Goal: Transaction & Acquisition: Obtain resource

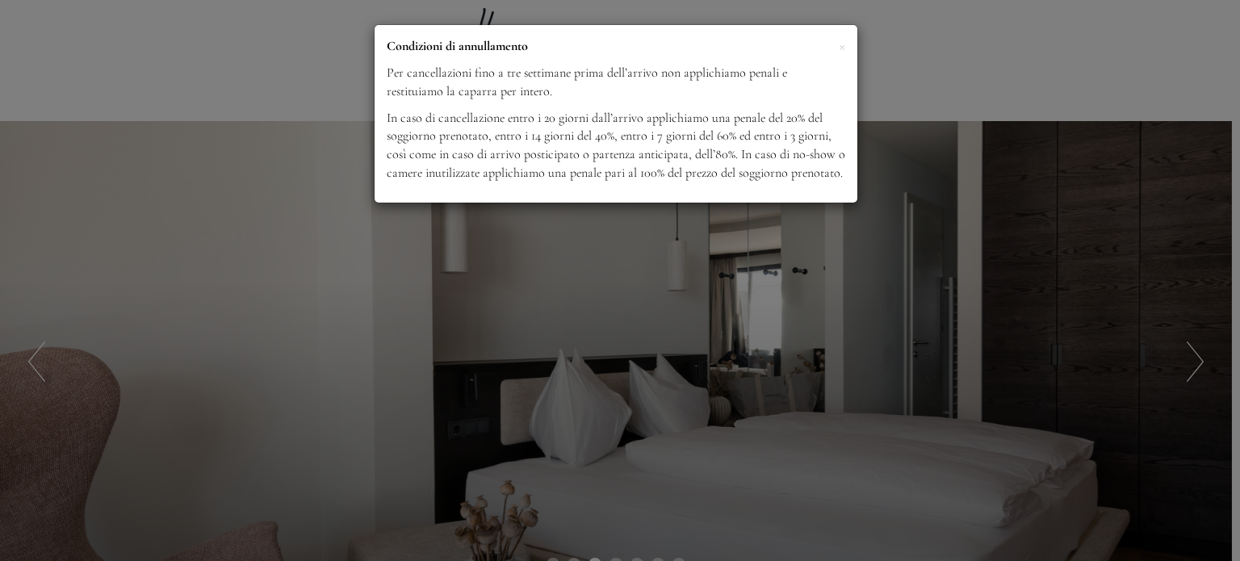
click at [912, 194] on div "× Condizioni di annullamento Per cancellazioni fino a tre settimane prima dell’…" at bounding box center [620, 280] width 1240 height 561
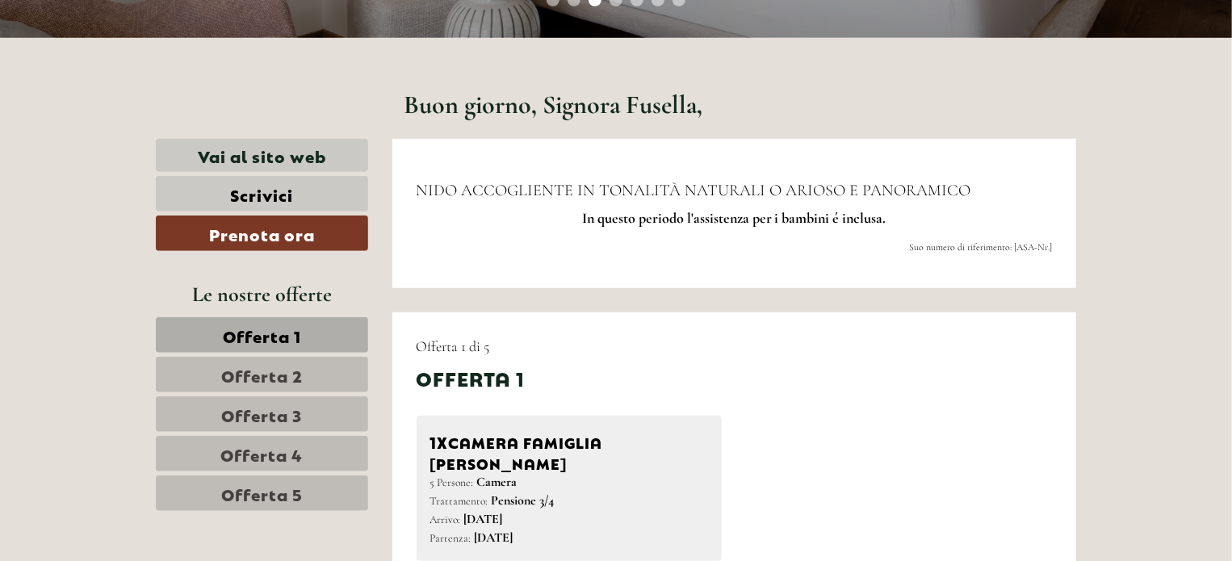
scroll to position [613, 0]
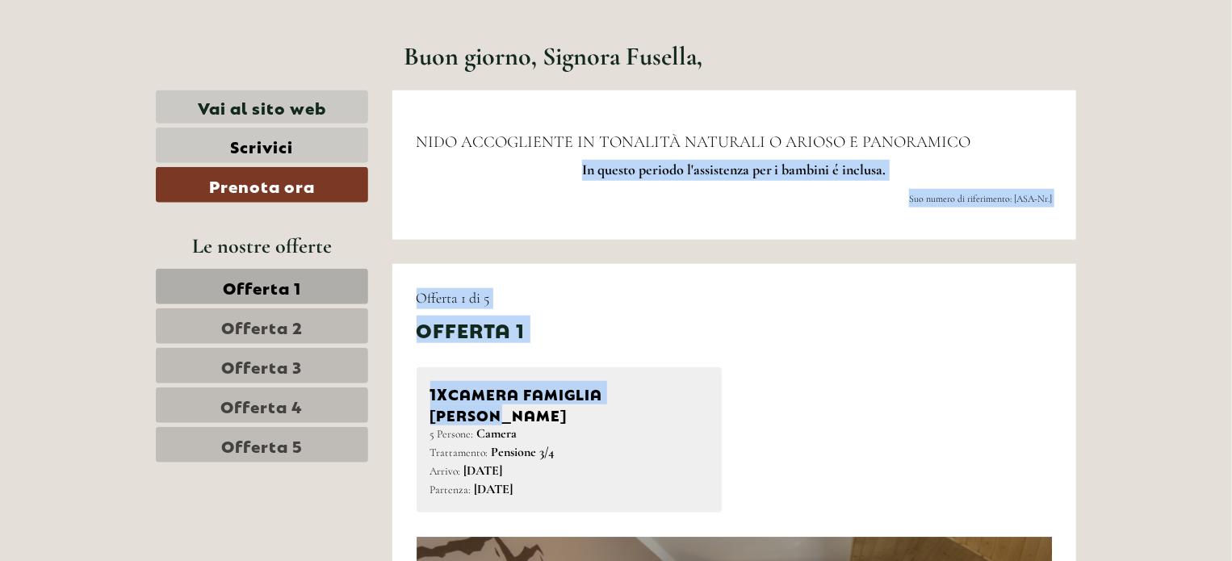
drag, startPoint x: 1188, startPoint y: 108, endPoint x: 972, endPoint y: 360, distance: 331.9
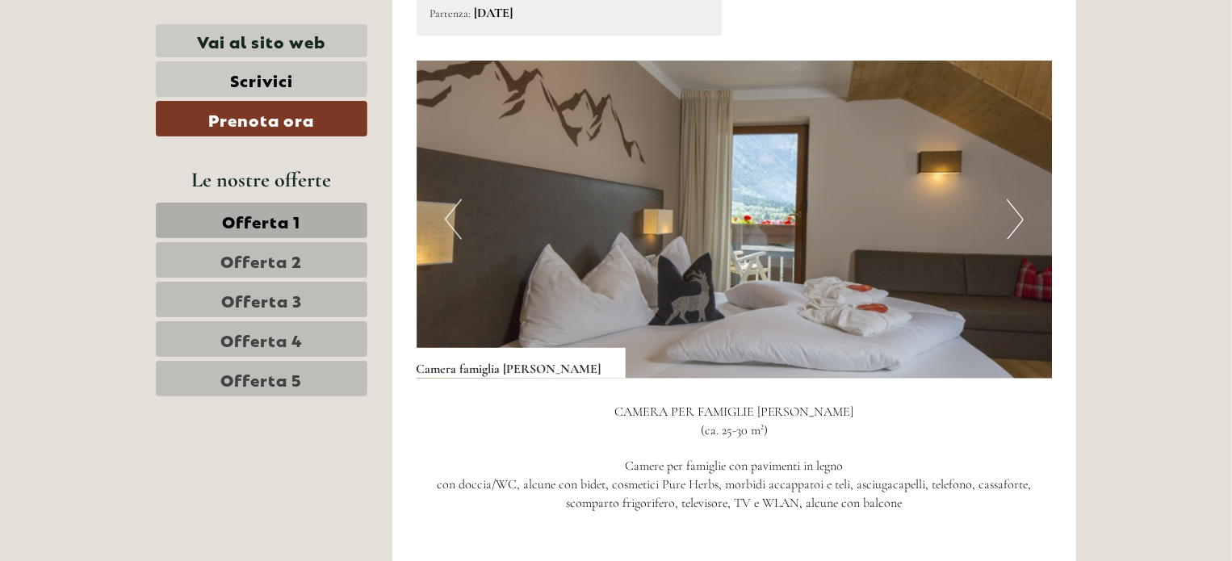
scroll to position [1069, 0]
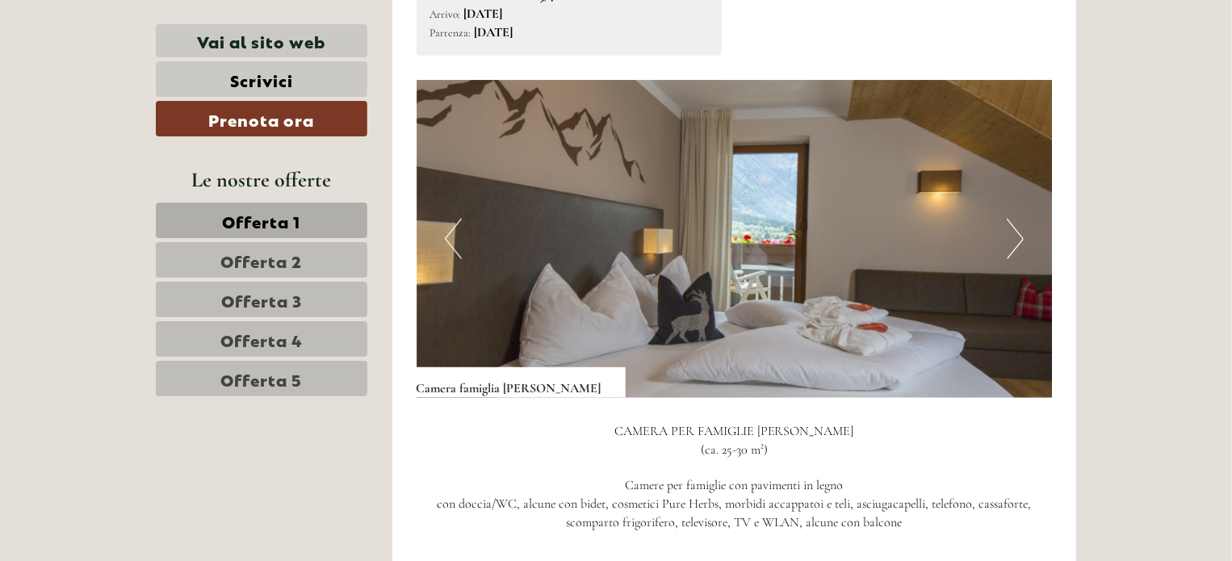
click at [1013, 222] on button "Next" at bounding box center [1014, 239] width 17 height 40
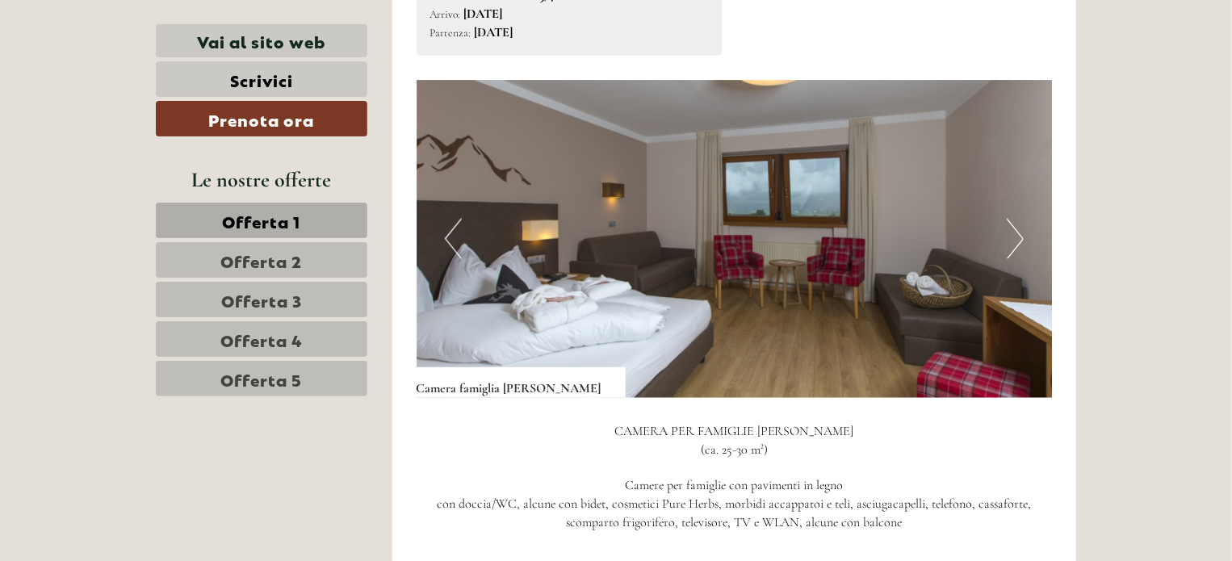
click at [1013, 222] on button "Next" at bounding box center [1014, 239] width 17 height 40
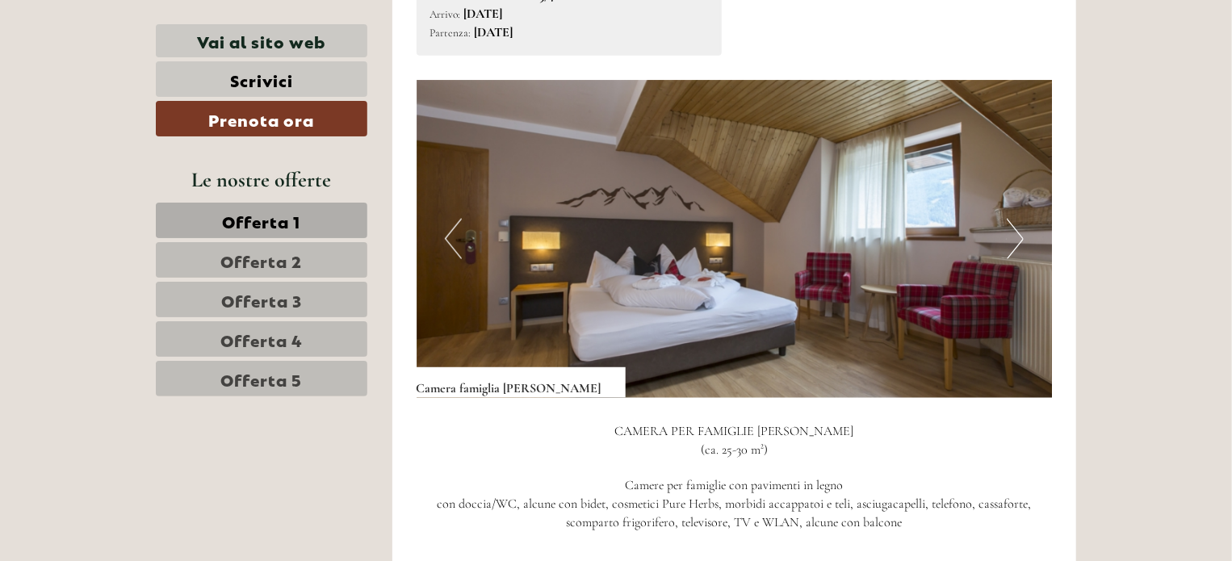
click at [1013, 222] on button "Next" at bounding box center [1014, 239] width 17 height 40
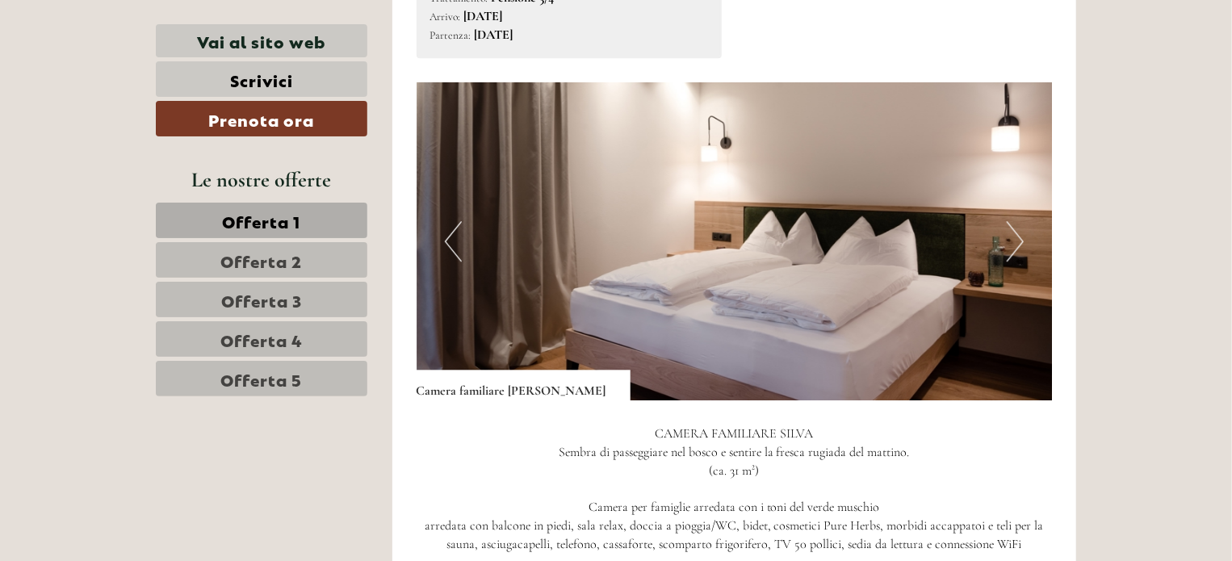
scroll to position [2178, 0]
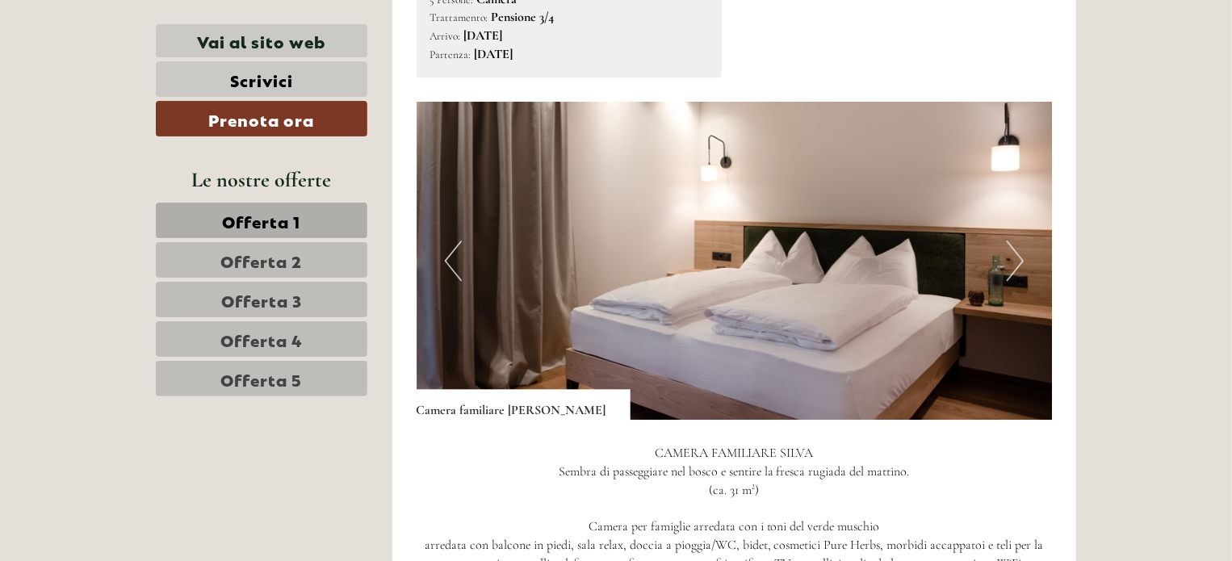
click at [1004, 227] on img at bounding box center [734, 261] width 636 height 318
click at [1014, 240] on button "Next" at bounding box center [1014, 260] width 17 height 40
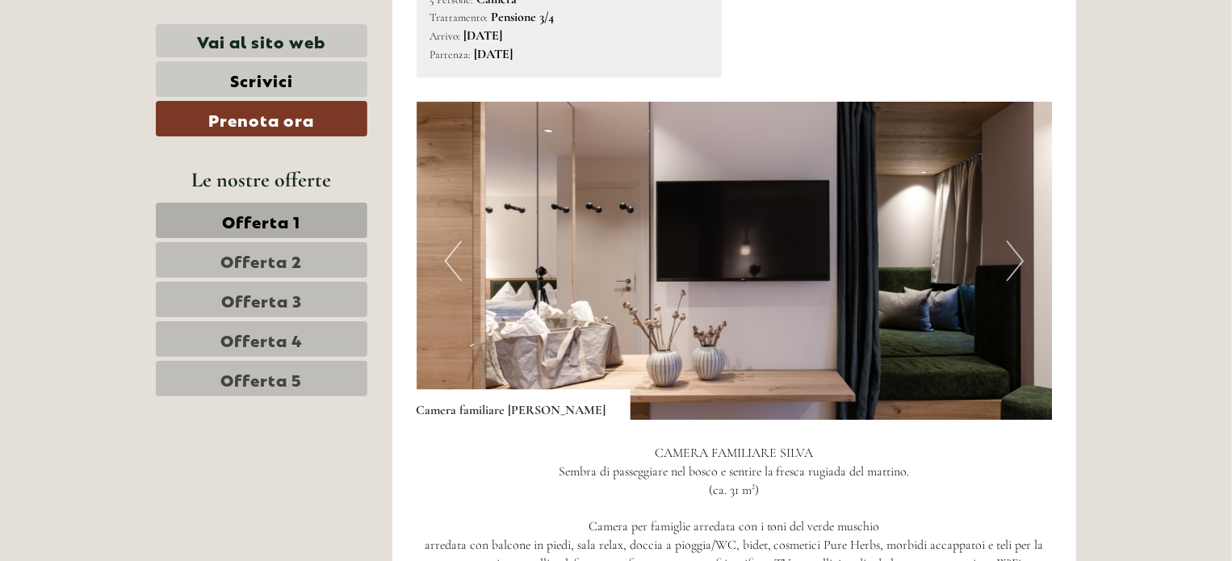
click at [1014, 240] on button "Next" at bounding box center [1014, 260] width 17 height 40
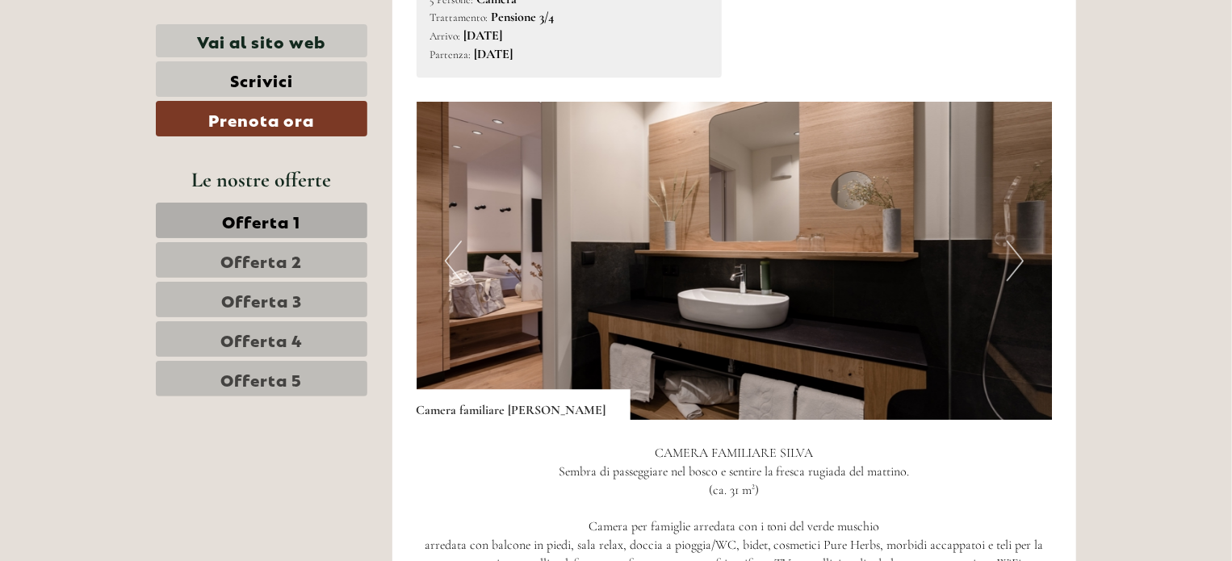
click at [1014, 240] on button "Next" at bounding box center [1014, 260] width 17 height 40
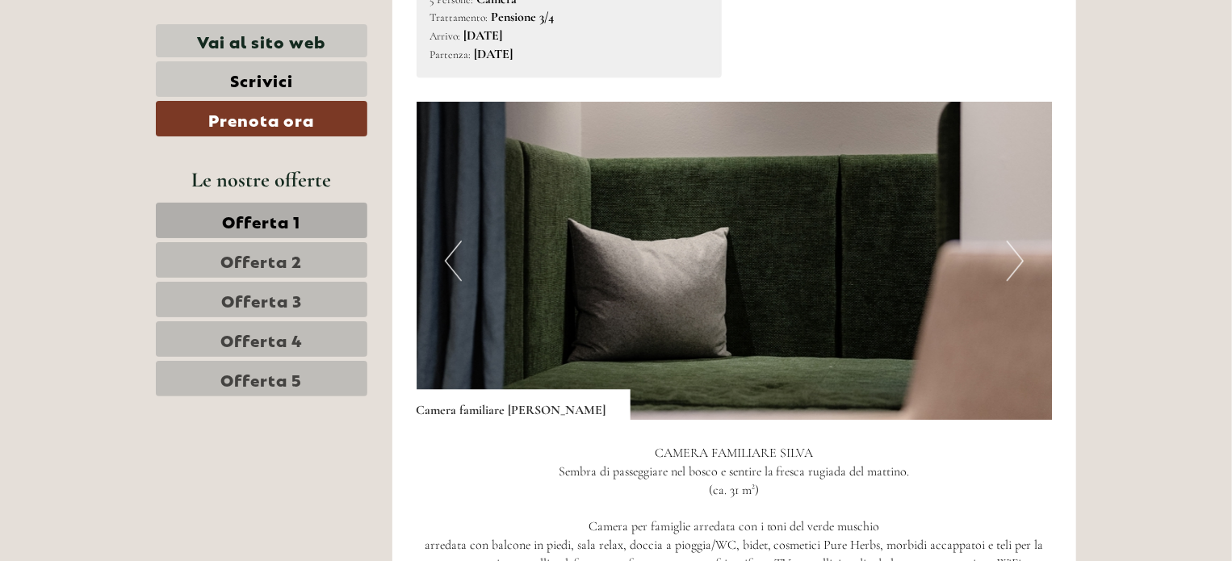
click at [1014, 240] on button "Next" at bounding box center [1014, 260] width 17 height 40
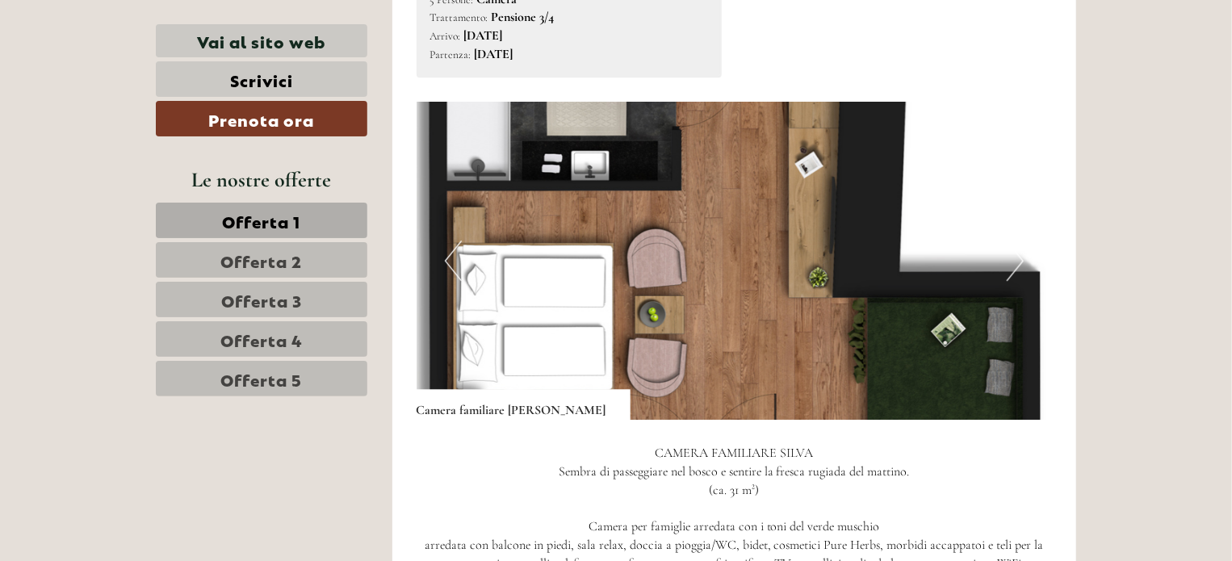
click at [1014, 240] on button "Next" at bounding box center [1014, 260] width 17 height 40
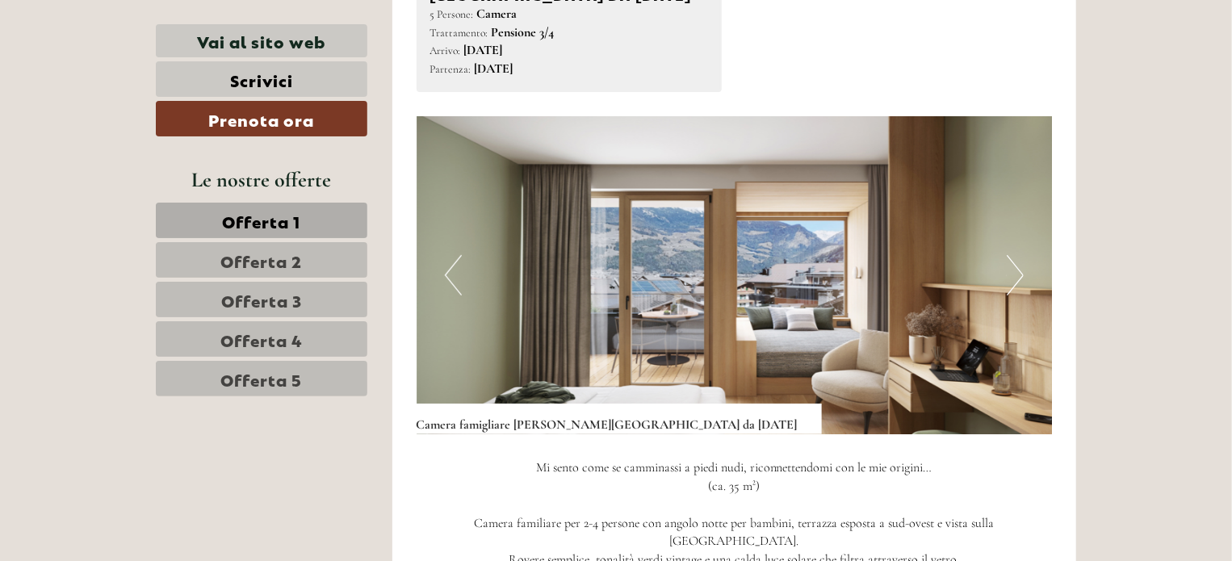
scroll to position [3296, 0]
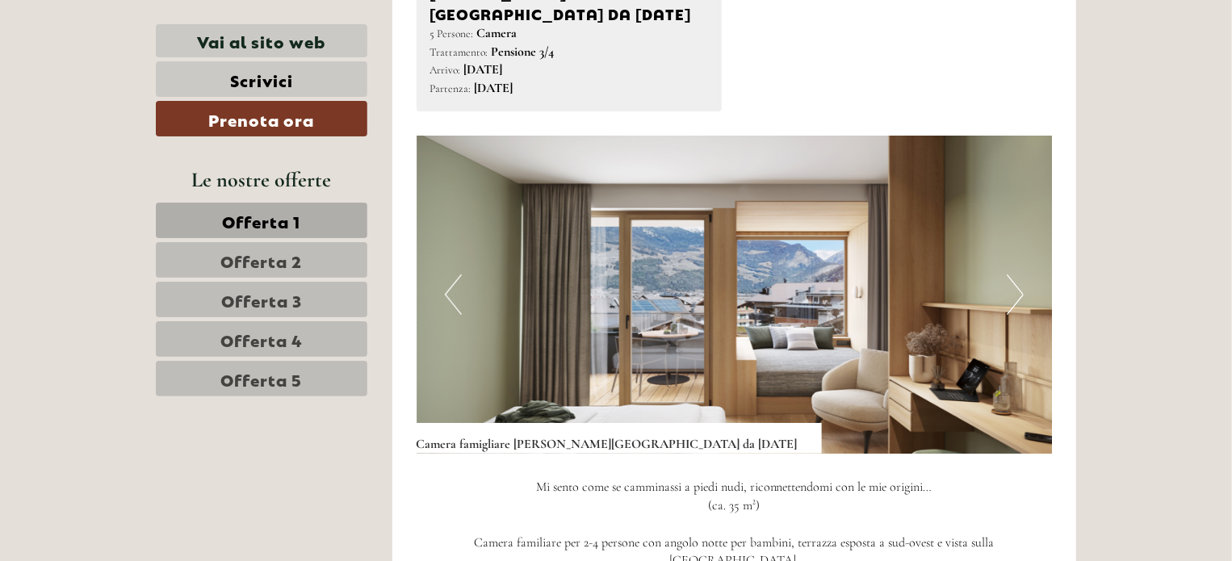
click at [1015, 274] on button "Next" at bounding box center [1014, 294] width 17 height 40
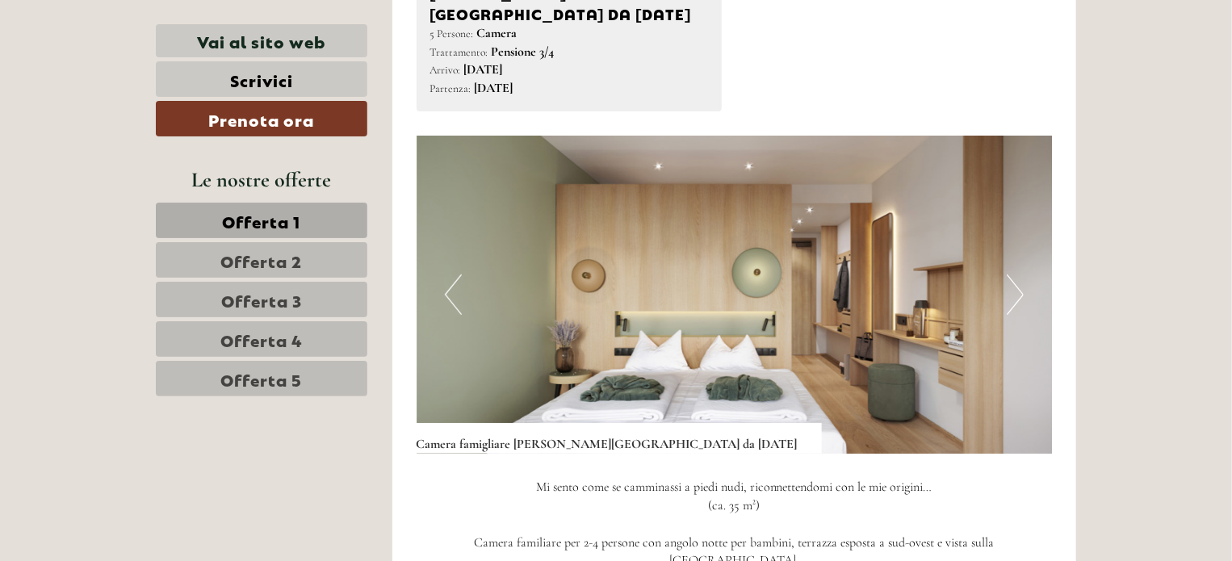
click at [1015, 274] on button "Next" at bounding box center [1014, 294] width 17 height 40
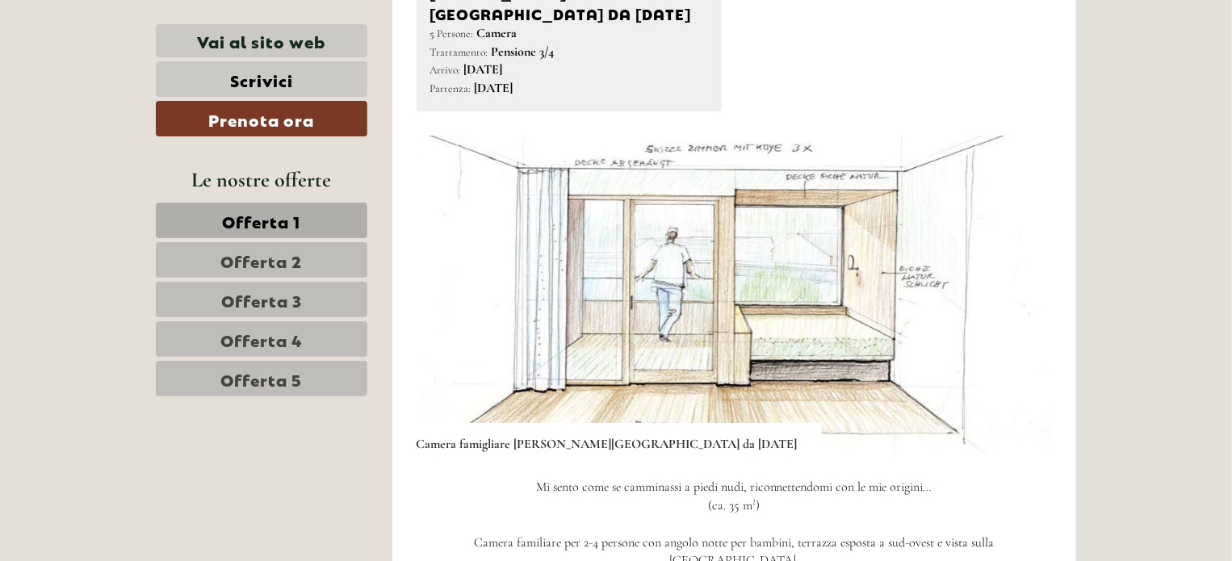
click at [1015, 274] on button "Next" at bounding box center [1014, 294] width 17 height 40
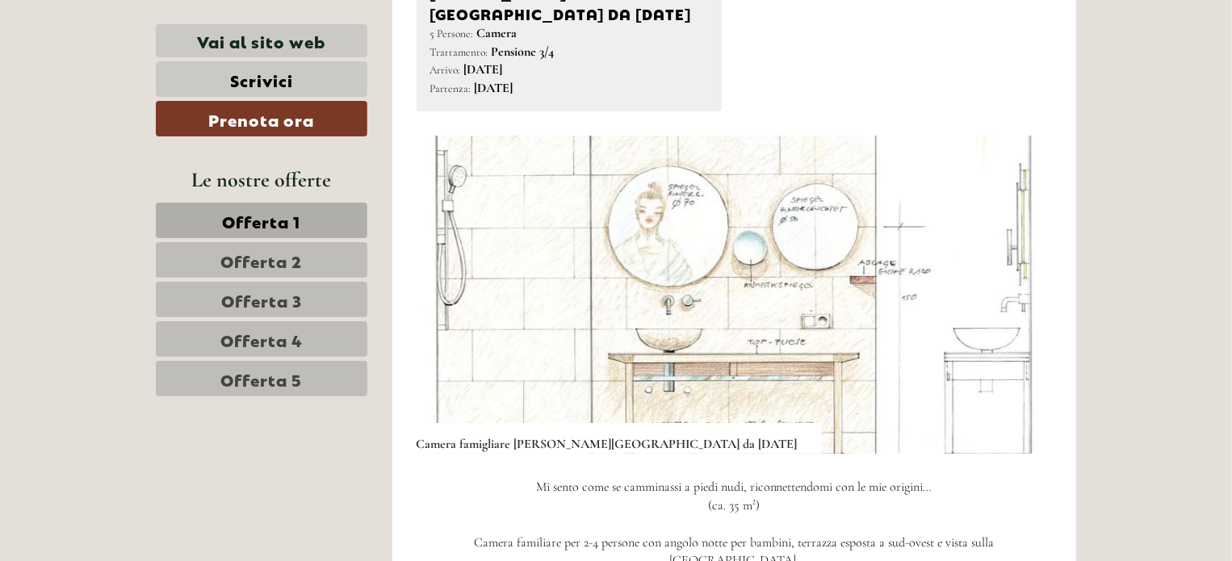
click at [1015, 274] on button "Next" at bounding box center [1014, 294] width 17 height 40
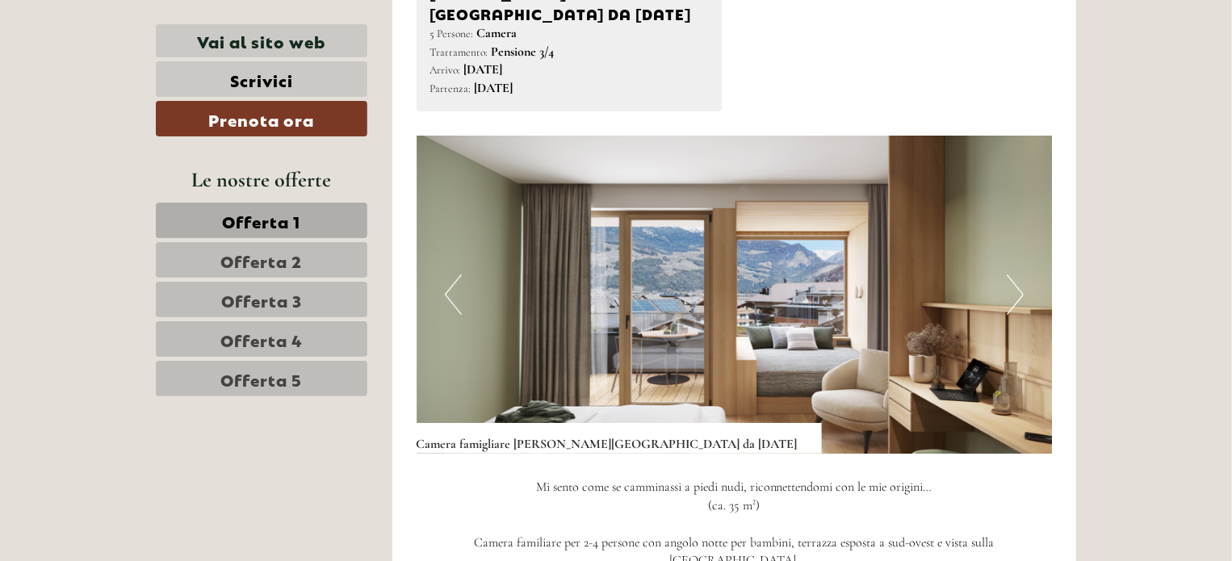
click at [1015, 274] on button "Next" at bounding box center [1014, 294] width 17 height 40
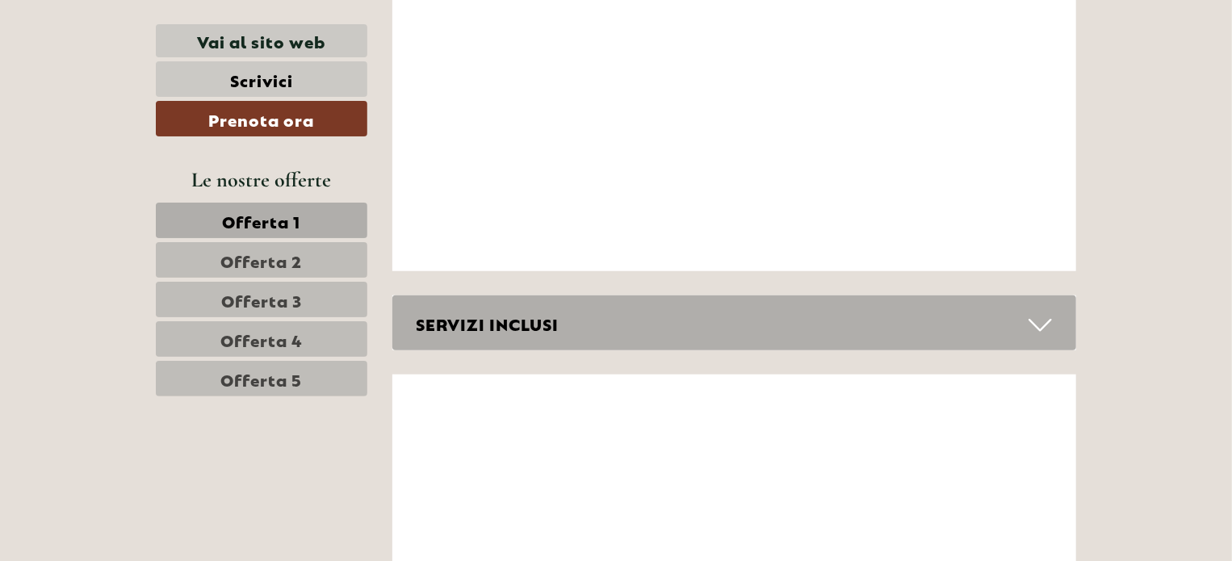
scroll to position [6758, 0]
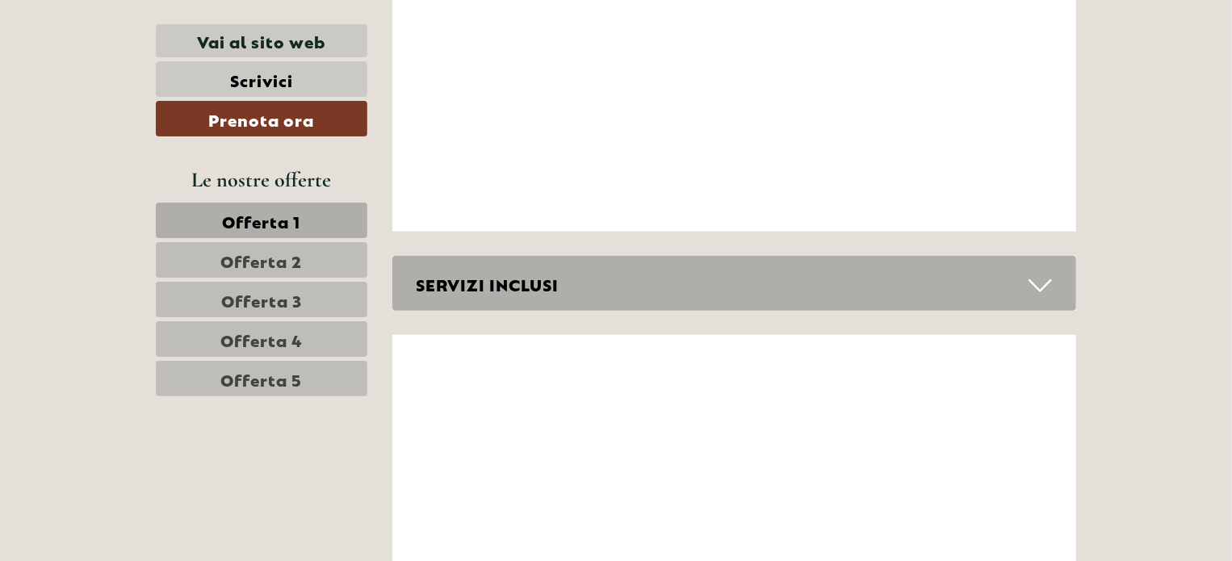
click at [1039, 272] on icon at bounding box center [1039, 285] width 23 height 27
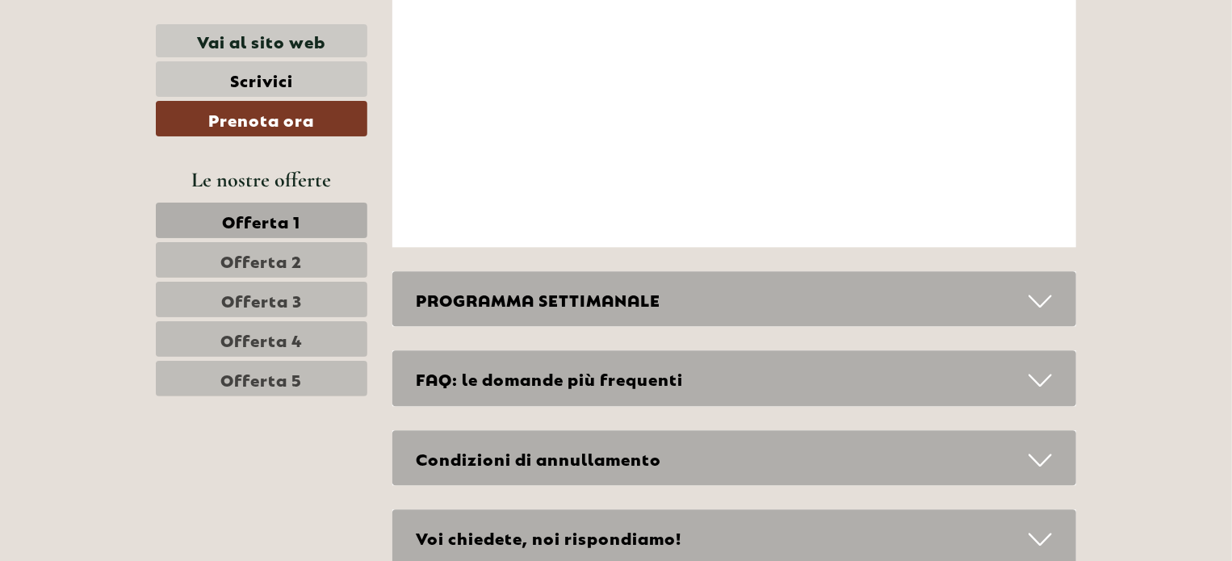
scroll to position [8007, 0]
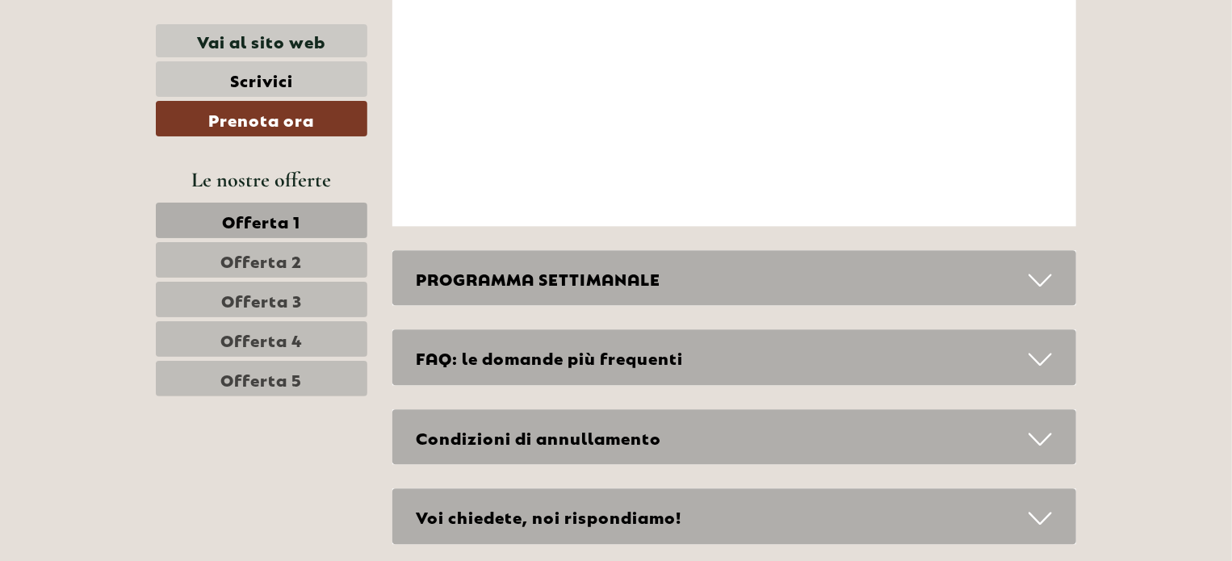
click at [764, 329] on div "FAQ: le domande più frequenti" at bounding box center [734, 357] width 684 height 56
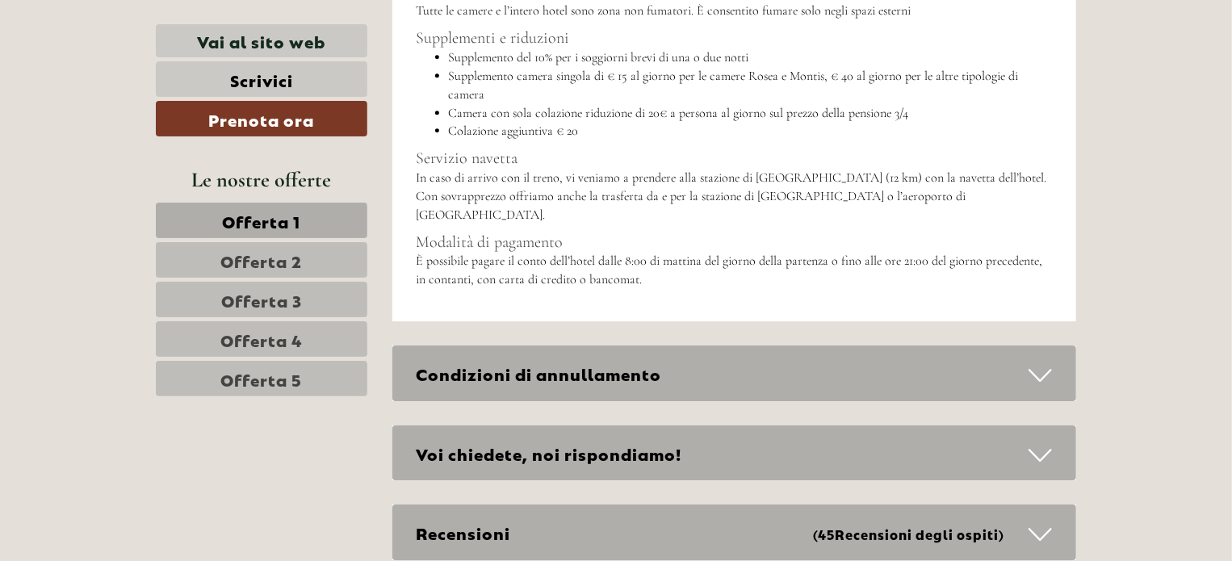
scroll to position [8656, 0]
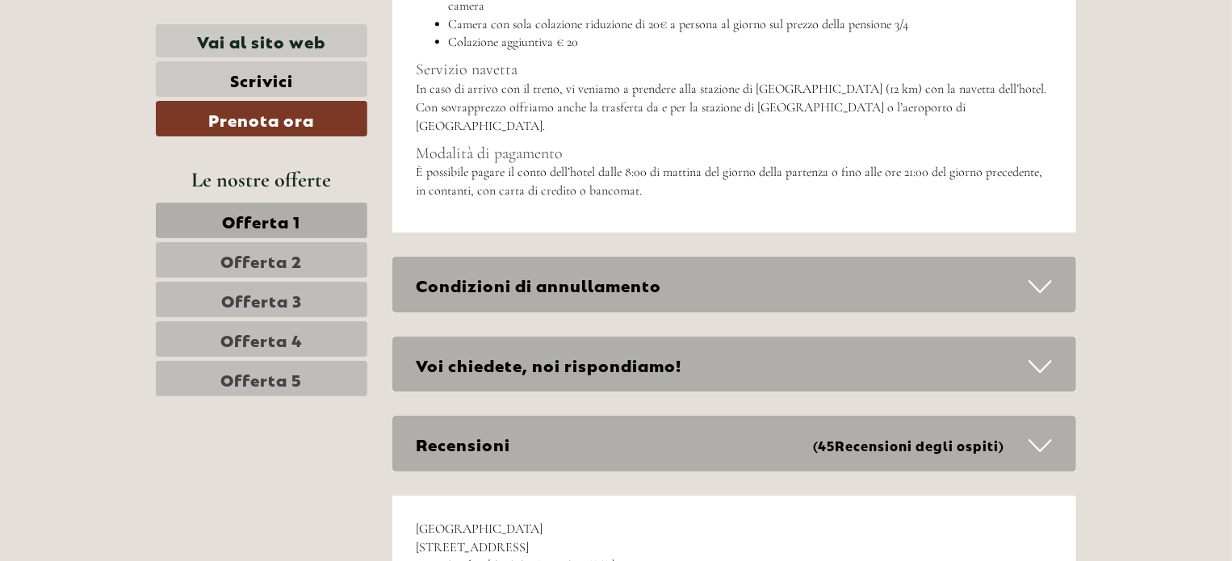
click at [263, 263] on span "Offerta 2" at bounding box center [262, 260] width 82 height 23
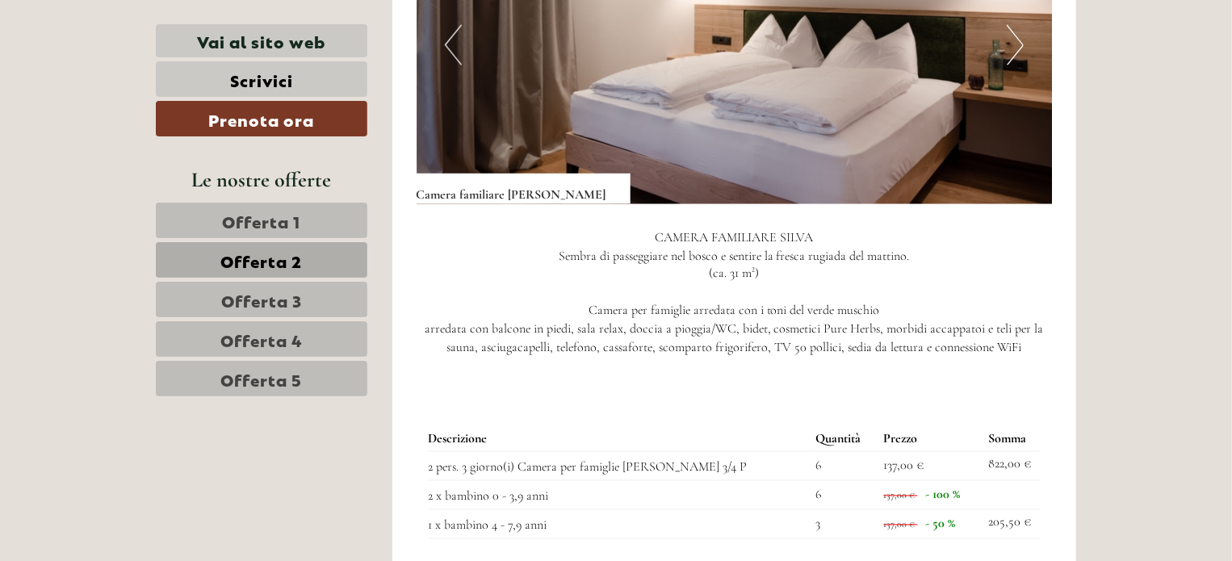
scroll to position [1246, 0]
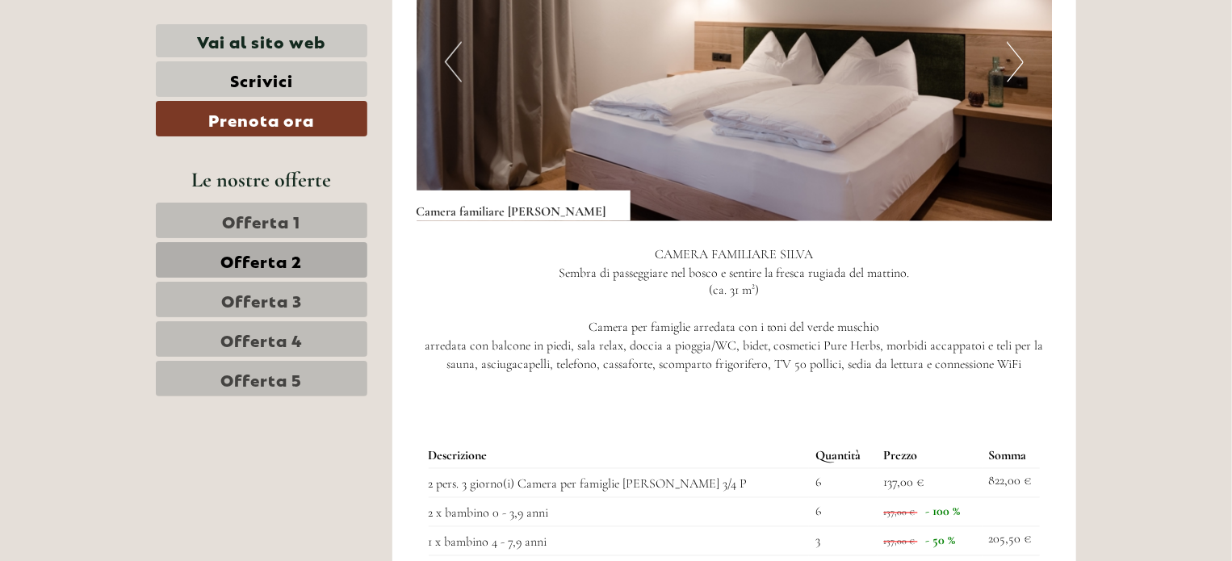
click at [241, 295] on span "Offerta 3" at bounding box center [261, 299] width 81 height 23
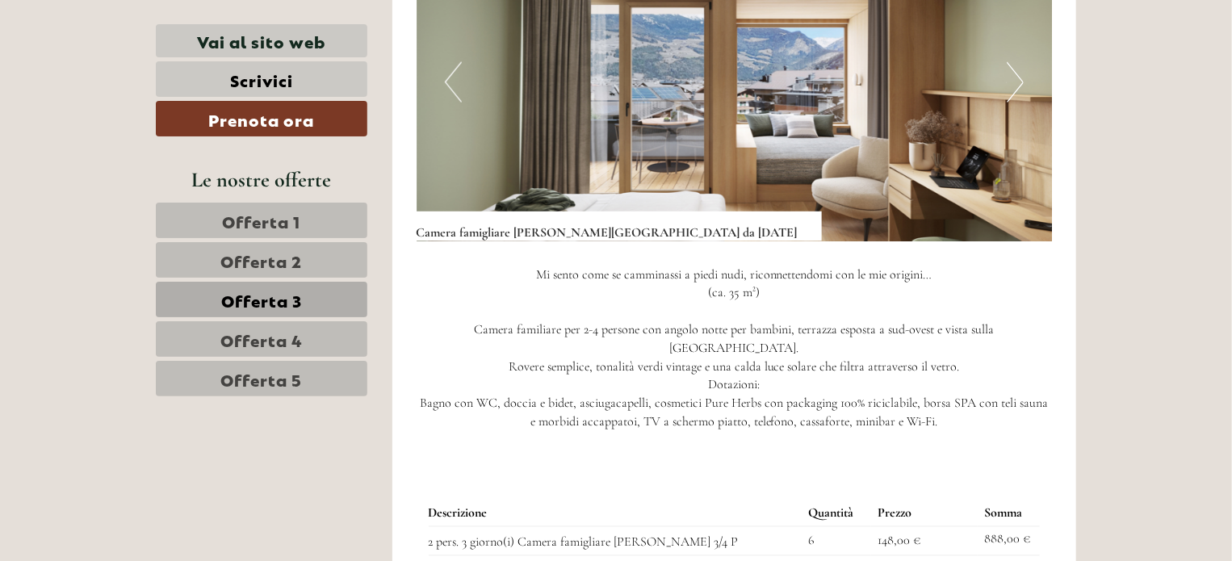
scroll to position [876, 0]
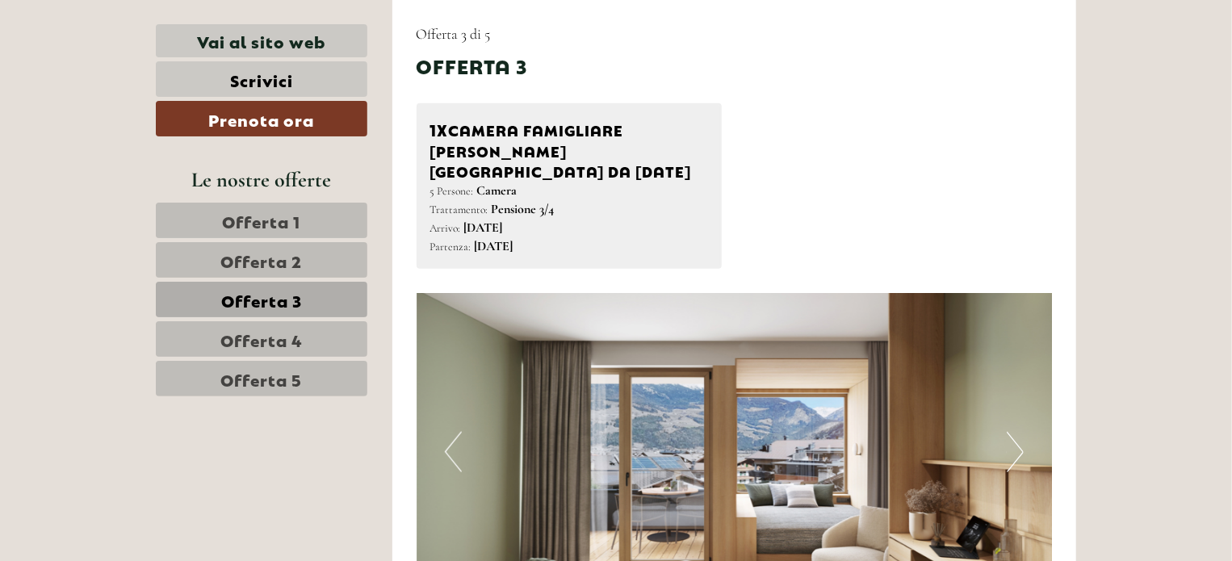
click at [265, 334] on span "Offerta 4" at bounding box center [261, 339] width 82 height 23
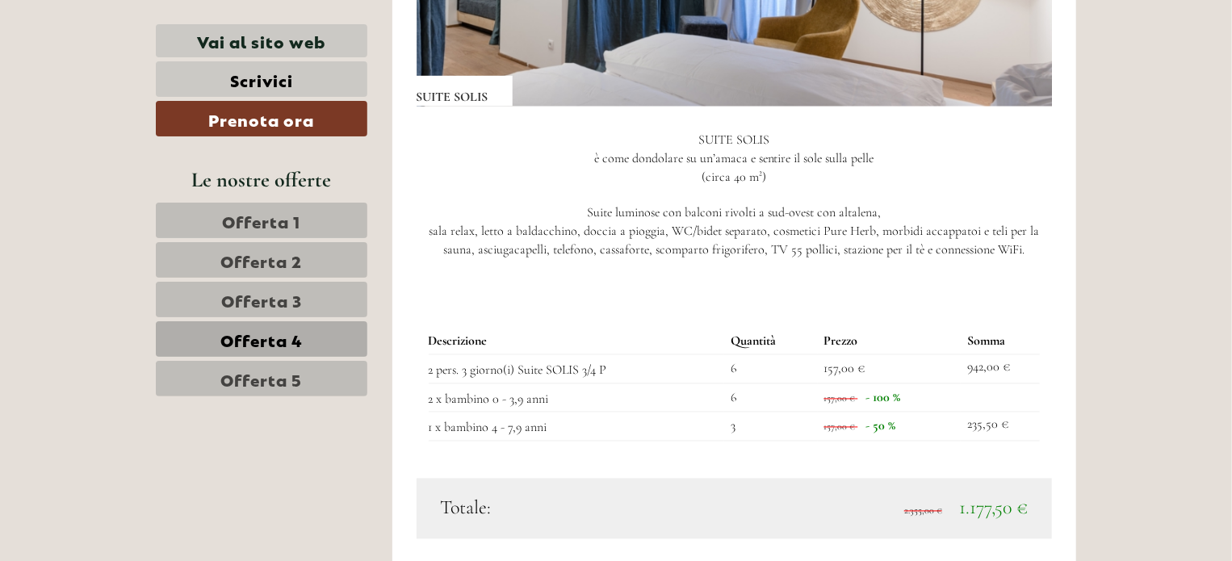
scroll to position [1348, 0]
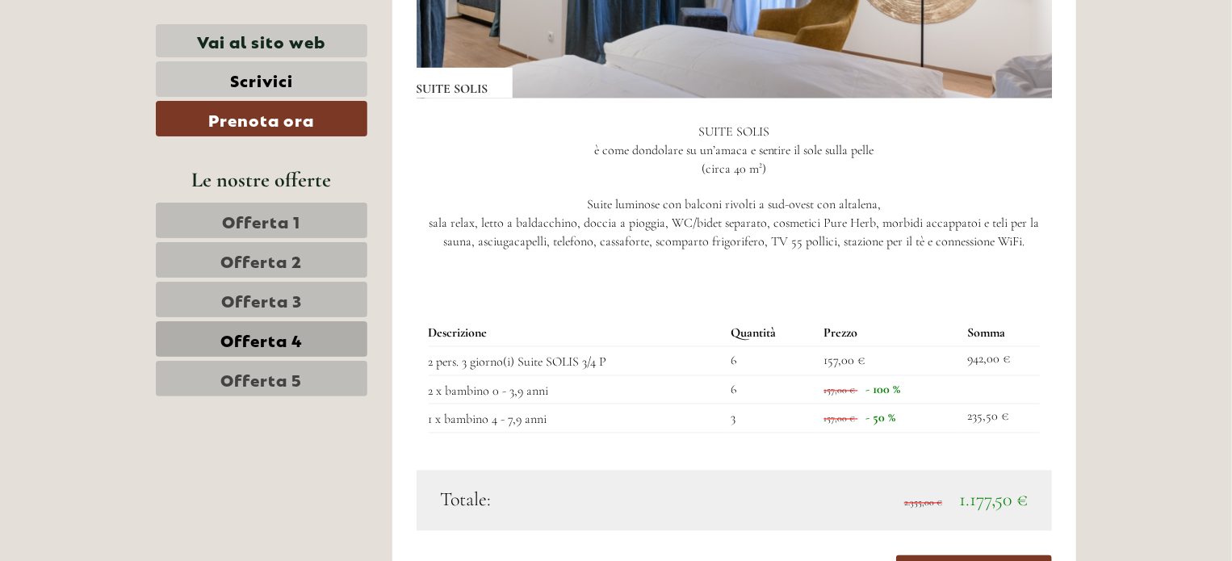
click at [257, 374] on span "Offerta 5" at bounding box center [262, 378] width 82 height 23
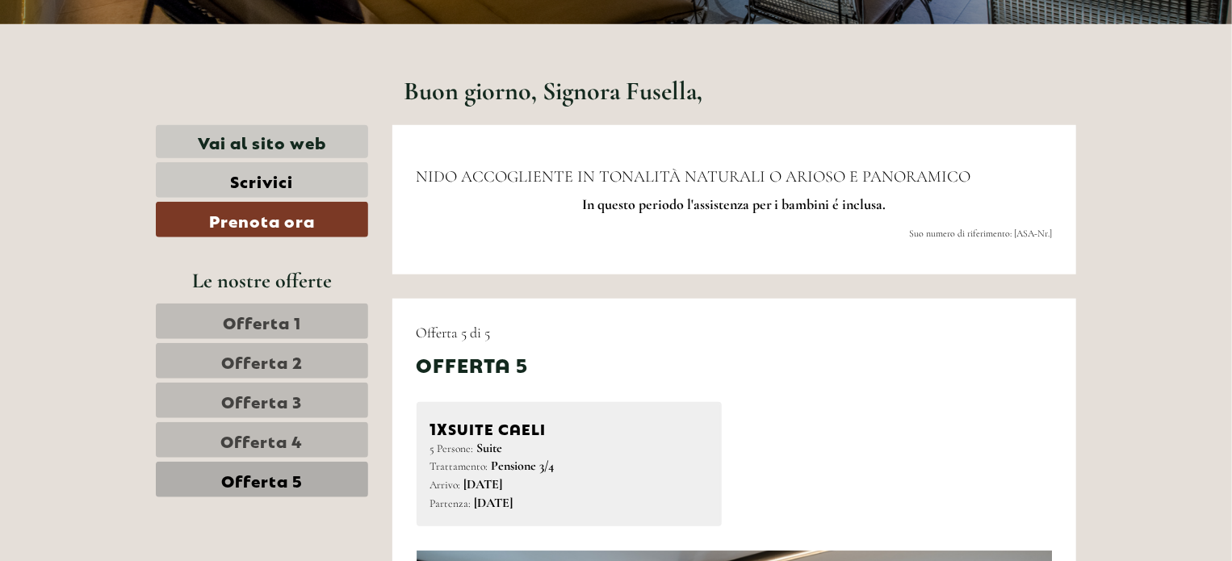
scroll to position [544, 0]
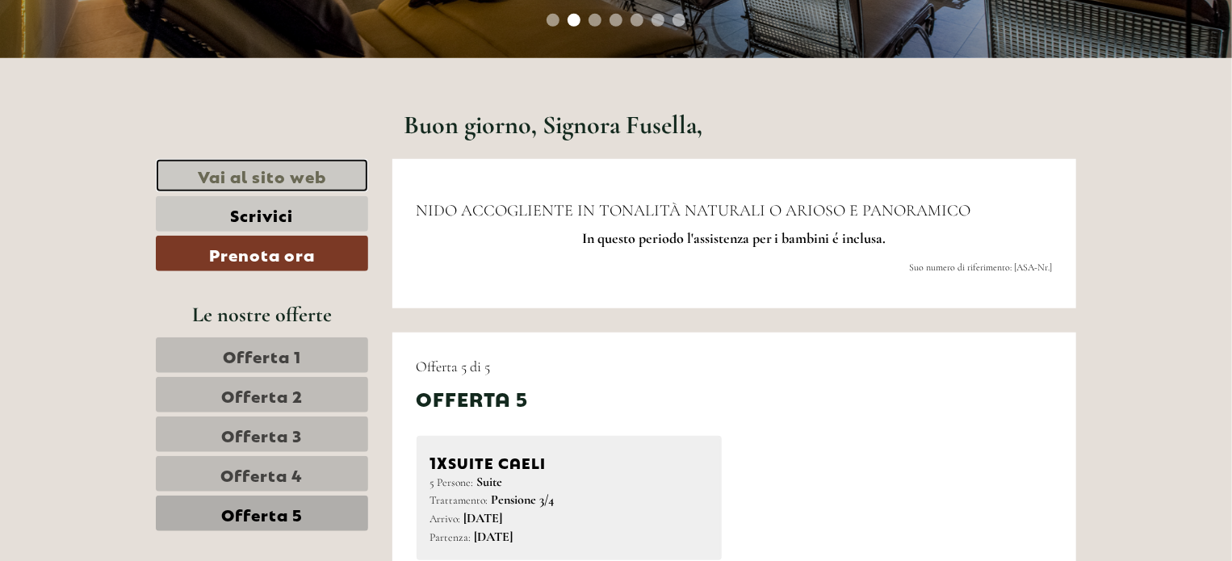
click at [261, 177] on link "Vai al sito web" at bounding box center [262, 175] width 212 height 33
